Goal: Information Seeking & Learning: Learn about a topic

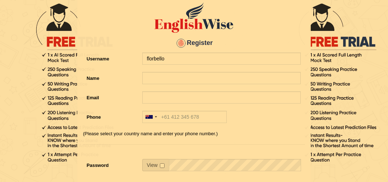
type input "florbello"
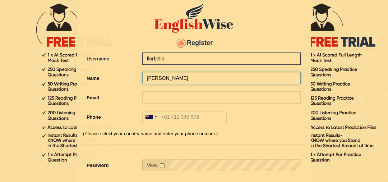
type input "[PERSON_NAME]"
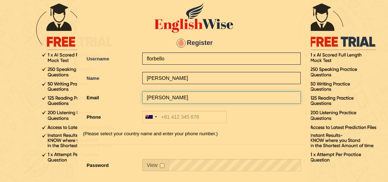
type input "flor_bello@hotmail.com"
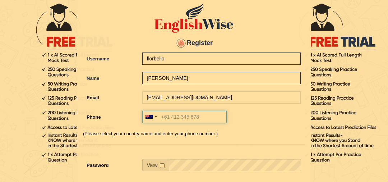
type input "+61490554399"
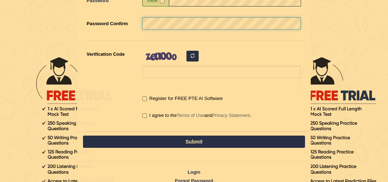
scroll to position [202, 0]
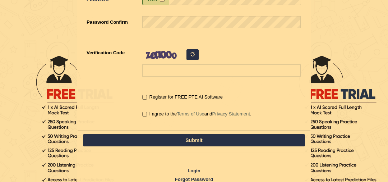
click at [147, 113] on label "I agree to the Terms of Use and Privacy Statement ." at bounding box center [196, 113] width 109 height 7
click at [147, 113] on input "I agree to the Terms of Use and Privacy Statement ." at bounding box center [144, 114] width 5 height 5
checkbox input "true"
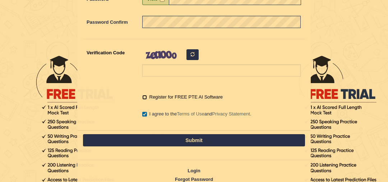
click at [145, 98] on input "Register for FREE PTE AI Software" at bounding box center [144, 97] width 5 height 5
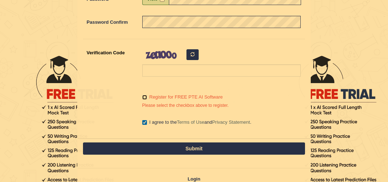
click at [145, 97] on input "Register for FREE PTE AI Software" at bounding box center [144, 97] width 5 height 5
checkbox input "true"
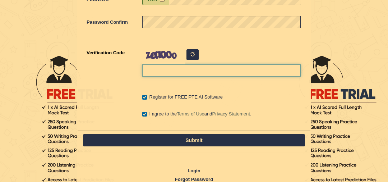
click at [196, 66] on input "Verification Code" at bounding box center [221, 70] width 159 height 12
type input "hopevmj"
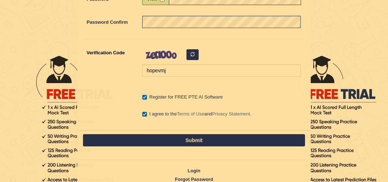
click at [184, 138] on button "Submit" at bounding box center [194, 140] width 222 height 12
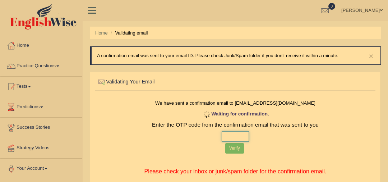
click at [235, 136] on input "text" at bounding box center [236, 136] width 28 height 10
type input "6 5 1 6"
click at [237, 149] on button "Verify" at bounding box center [234, 148] width 19 height 10
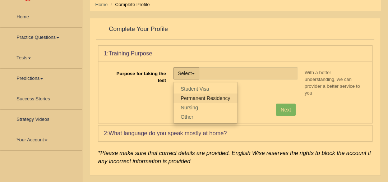
click at [208, 98] on link "Permanent Residency" at bounding box center [206, 97] width 64 height 9
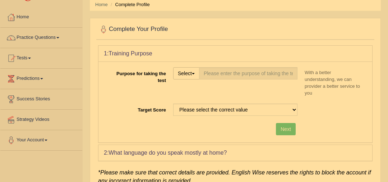
type input "Permanent Residency"
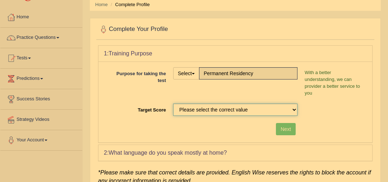
click at [234, 104] on select "Please select the correct value 50 (6 bands) 58 (6.5 bands) 65 (7 bands) 79 (8 …" at bounding box center [235, 110] width 124 height 12
select select "65"
click at [173, 104] on select "Please select the correct value 50 (6 bands) 58 (6.5 bands) 65 (7 bands) 79 (8 …" at bounding box center [235, 110] width 124 height 12
click at [295, 123] on button "Next" at bounding box center [286, 129] width 20 height 12
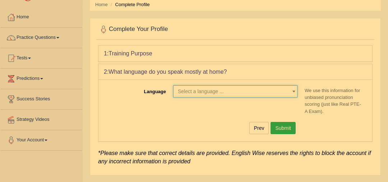
click at [210, 88] on span "Select a language ..." at bounding box center [201, 91] width 46 height 6
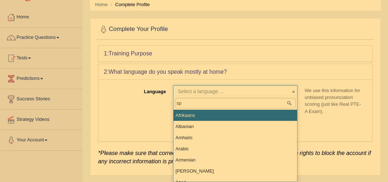
type input "spa"
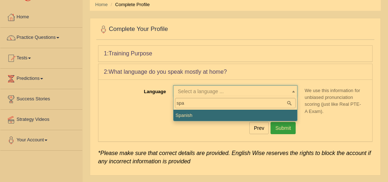
select select "Spanish"
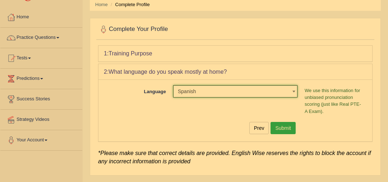
click at [284, 126] on button "Submit" at bounding box center [283, 128] width 25 height 12
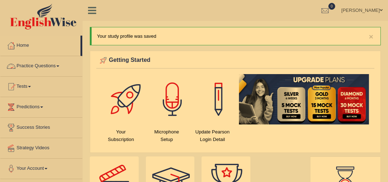
click at [29, 67] on link "Practice Questions" at bounding box center [41, 65] width 82 height 18
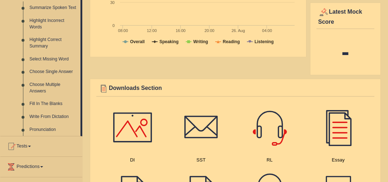
scroll to position [325, 0]
click at [37, 26] on link "Highlight Incorrect Words" at bounding box center [53, 23] width 54 height 19
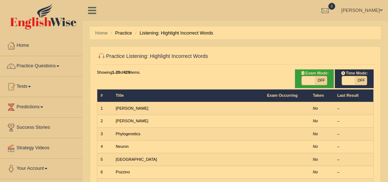
click at [131, 110] on td "[PERSON_NAME]" at bounding box center [188, 108] width 151 height 13
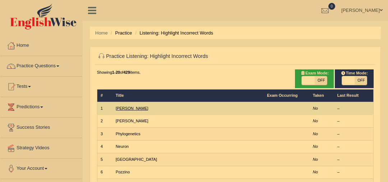
click at [120, 109] on link "[PERSON_NAME]" at bounding box center [132, 108] width 33 height 4
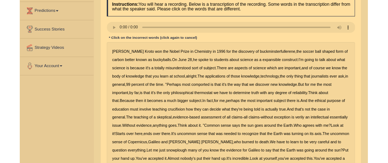
scroll to position [99, 0]
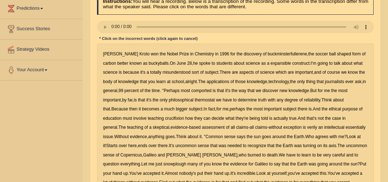
click at [271, 63] on b "expansible" at bounding box center [281, 63] width 20 height 5
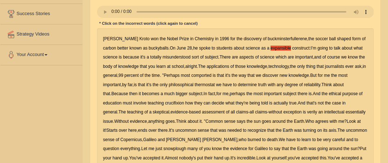
scroll to position [114, 0]
click at [198, 76] on b "comported" at bounding box center [201, 75] width 20 height 5
click at [210, 86] on b "thermostat" at bounding box center [205, 84] width 20 height 5
click at [332, 86] on b "Think" at bounding box center [327, 84] width 10 height 5
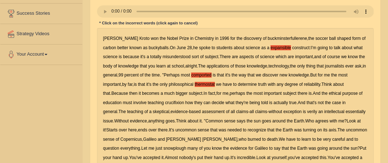
click at [179, 102] on b "crucifixion" at bounding box center [174, 102] width 19 height 5
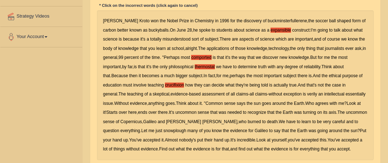
scroll to position [134, 0]
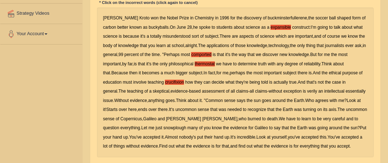
click at [307, 92] on b "verily" at bounding box center [312, 91] width 10 height 5
click at [164, 128] on b "snowplough" at bounding box center [175, 127] width 23 height 5
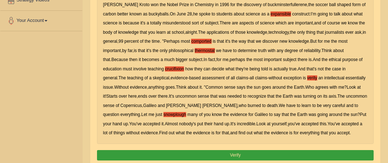
scroll to position [149, 0]
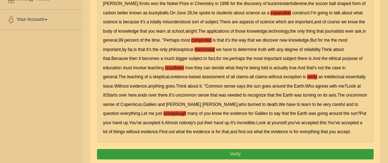
click at [252, 152] on button "Verify" at bounding box center [235, 154] width 277 height 10
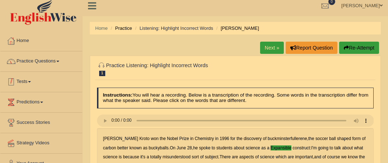
scroll to position [0, 0]
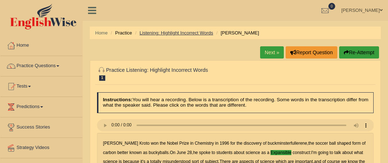
click at [165, 34] on link "Listening: Highlight Incorrect Words" at bounding box center [177, 32] width 74 height 5
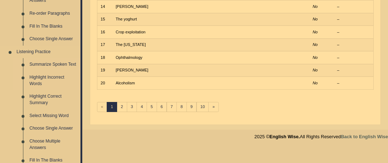
scroll to position [274, 0]
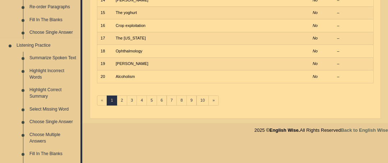
click at [63, 109] on link "Select Missing Word" at bounding box center [53, 109] width 54 height 13
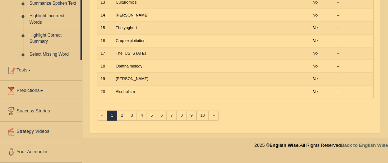
scroll to position [86, 0]
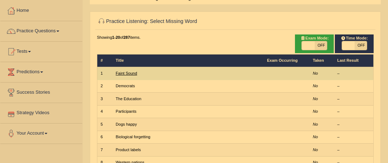
click at [128, 74] on link "Faint Sound" at bounding box center [127, 73] width 22 height 4
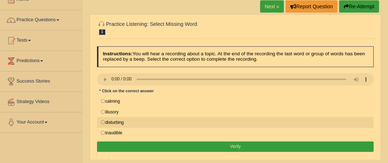
click at [103, 123] on label "disturbing" at bounding box center [235, 122] width 277 height 11
radio input "true"
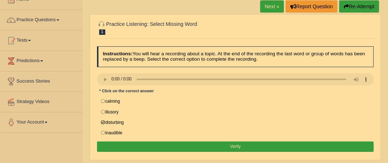
click at [252, 144] on button "Verify" at bounding box center [235, 147] width 277 height 10
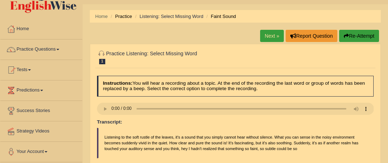
scroll to position [4, 0]
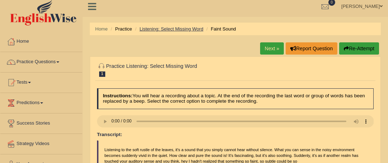
click at [178, 28] on link "Listening: Select Missing Word" at bounding box center [172, 28] width 64 height 5
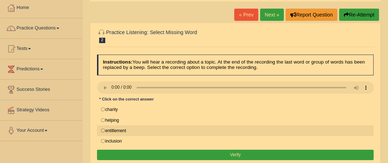
click at [200, 134] on label "entitlement" at bounding box center [235, 130] width 277 height 11
radio input "true"
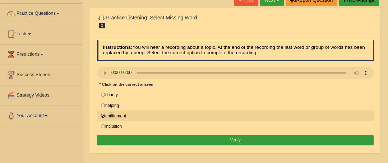
scroll to position [58, 0]
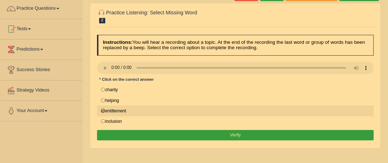
click at [200, 134] on button "Verify" at bounding box center [235, 135] width 277 height 10
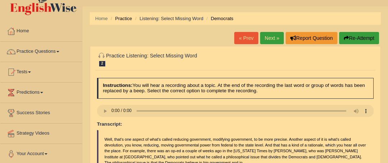
scroll to position [0, 0]
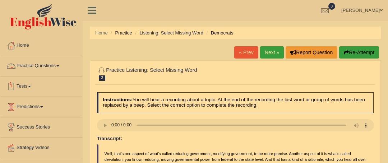
click at [51, 65] on link "Practice Questions" at bounding box center [41, 65] width 82 height 18
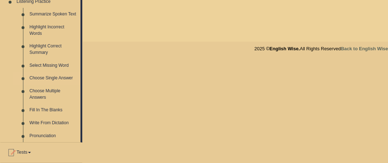
scroll to position [311, 0]
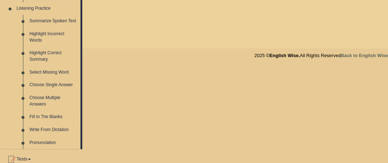
click at [55, 115] on link "Fill In The Blanks" at bounding box center [53, 117] width 54 height 13
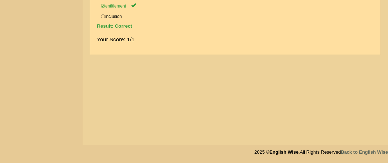
scroll to position [109, 0]
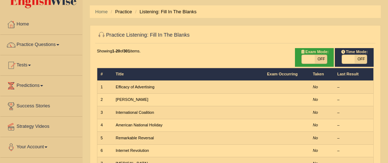
click at [145, 86] on link "Efficacy of Advertising" at bounding box center [135, 87] width 39 height 4
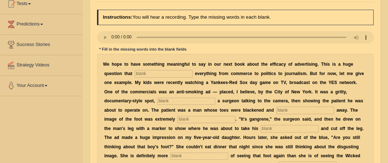
click at [148, 74] on input "text" at bounding box center [164, 73] width 58 height 7
type input "e"
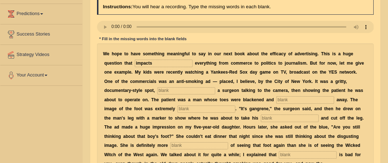
scroll to position [94, 0]
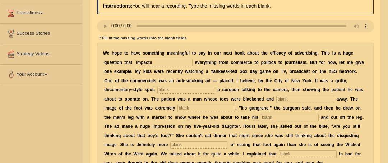
type input "impacts"
click at [157, 92] on input "text" at bounding box center [186, 90] width 58 height 7
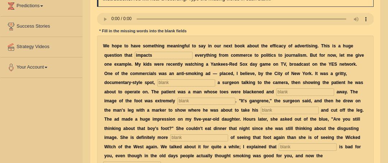
scroll to position [109, 0]
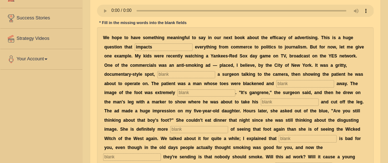
click at [162, 76] on input "text" at bounding box center [186, 74] width 58 height 7
type input "fittiring"
click at [276, 86] on input "text" at bounding box center [305, 83] width 58 height 7
type input "running"
click at [178, 95] on input "text" at bounding box center [207, 93] width 58 height 7
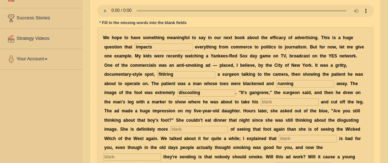
type input "discosting"
click at [194, 96] on div "W e h o p e t o h a v e s o m e t h i n g m e a n i n g f u l t o s a y i n o u…" at bounding box center [235, 106] width 277 height 159
click at [261, 100] on input "text" at bounding box center [290, 102] width 58 height 7
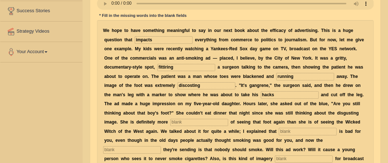
scroll to position [117, 0]
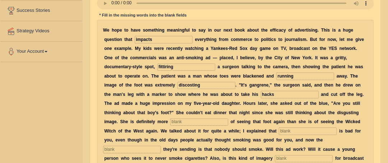
type input "hacks"
click at [228, 119] on input "text" at bounding box center [199, 122] width 58 height 7
type input "scared"
click at [279, 130] on input "text" at bounding box center [308, 131] width 58 height 7
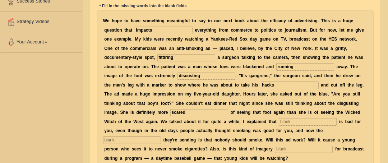
scroll to position [128, 0]
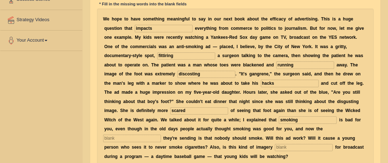
type input "smoking"
click at [161, 135] on input "text" at bounding box center [132, 138] width 58 height 7
type input "message"
click at [315, 144] on input "text" at bounding box center [304, 147] width 58 height 7
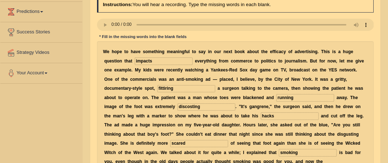
scroll to position [93, 0]
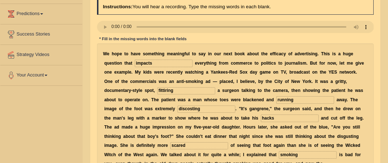
type input "appropiate"
click at [261, 118] on input "hacks" at bounding box center [290, 118] width 58 height 7
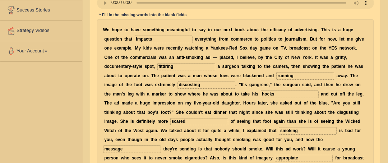
scroll to position [118, 0]
type input "hocks"
click at [178, 84] on input "discosting" at bounding box center [207, 84] width 58 height 7
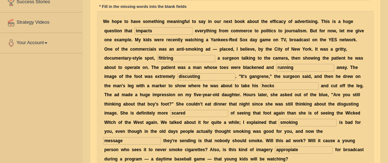
scroll to position [125, 0]
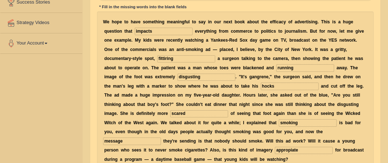
type input "disgusting"
click at [157, 58] on input "fittiring" at bounding box center [186, 58] width 58 height 7
click at [261, 90] on input "hocks" at bounding box center [290, 86] width 58 height 7
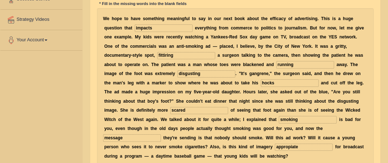
scroll to position [136, 0]
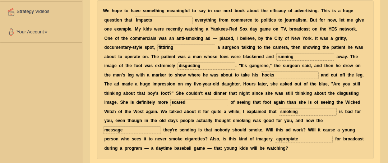
click at [307, 136] on input "appropiate" at bounding box center [304, 139] width 58 height 7
click at [318, 136] on input "appropiate" at bounding box center [304, 139] width 58 height 7
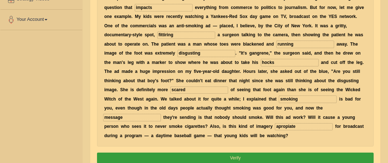
scroll to position [165, 0]
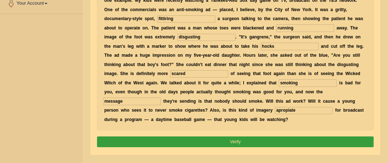
type input "apropiate"
click at [279, 137] on button "Verify" at bounding box center [235, 142] width 277 height 10
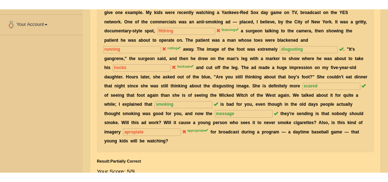
scroll to position [156, 0]
